Goal: Navigation & Orientation: Find specific page/section

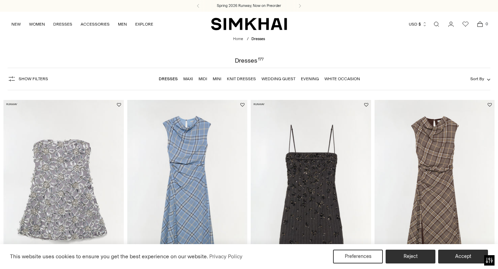
click at [189, 80] on link "Maxi" at bounding box center [188, 78] width 10 height 5
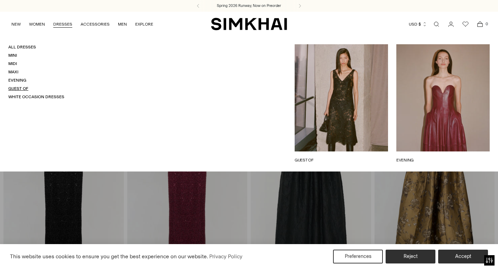
click at [17, 86] on link "Guest Of" at bounding box center [18, 88] width 20 height 5
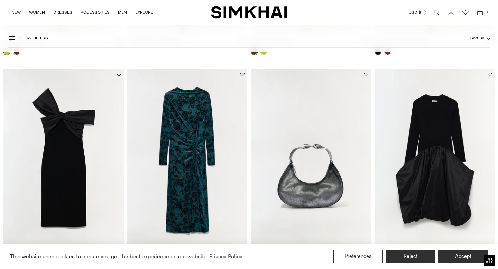
scroll to position [224, 0]
